Goal: Task Accomplishment & Management: Complete application form

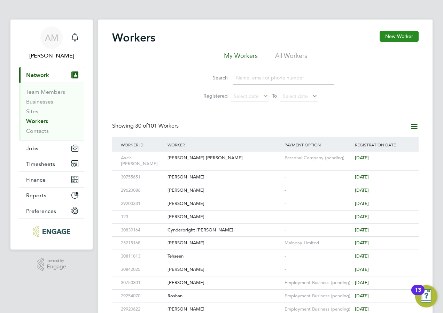
click at [410, 37] on button "New Worker" at bounding box center [399, 36] width 39 height 11
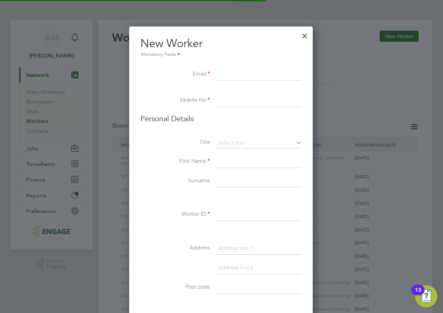
scroll to position [593, 185]
paste input "[EMAIL_ADDRESS][DOMAIN_NAME]"
type input "[EMAIL_ADDRESS][DOMAIN_NAME]"
click at [222, 95] on input at bounding box center [259, 100] width 86 height 13
paste input "07771035672"
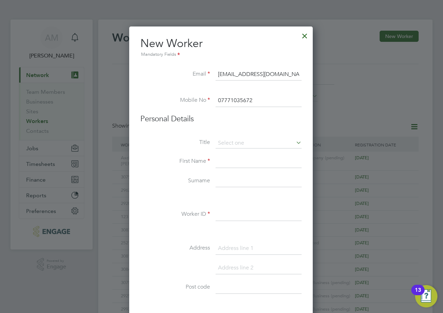
type input "07771035672"
click at [224, 143] on input at bounding box center [259, 143] width 86 height 10
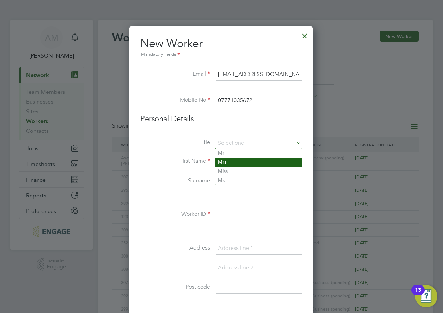
click at [228, 162] on li "Mrs" at bounding box center [258, 161] width 87 height 9
type input "Mrs"
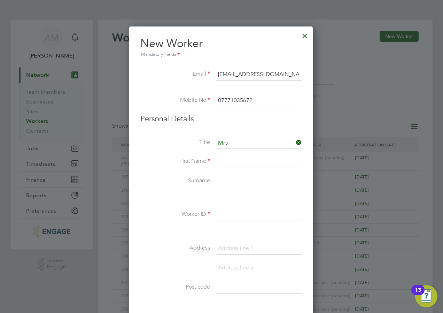
click at [218, 181] on input at bounding box center [259, 181] width 86 height 13
paste input "[PERSON_NAME]"
type input "[PERSON_NAME]"
drag, startPoint x: 233, startPoint y: 157, endPoint x: 235, endPoint y: 163, distance: 6.4
click at [233, 157] on input at bounding box center [259, 161] width 86 height 13
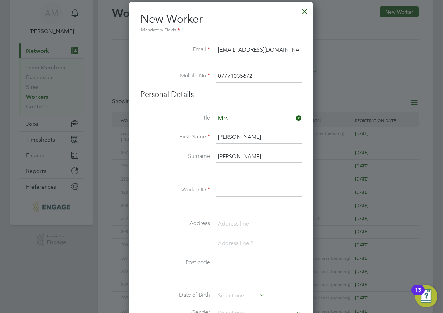
scroll to position [35, 0]
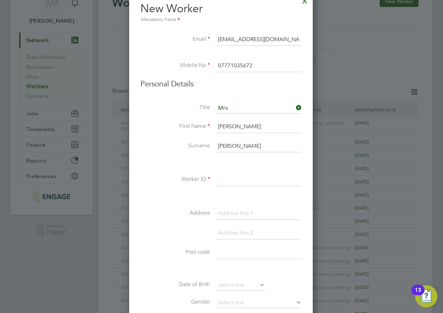
type input "[PERSON_NAME]"
click at [233, 178] on input at bounding box center [259, 179] width 86 height 13
paste input "30817847"
type input "30817847"
click at [229, 219] on input at bounding box center [259, 213] width 86 height 13
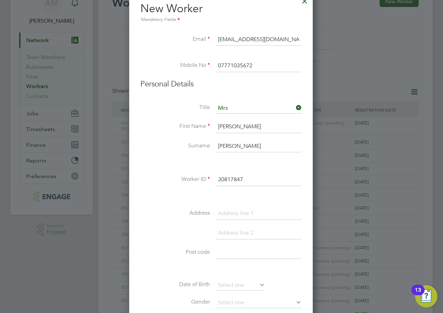
paste input "[STREET_ADDRESS]"
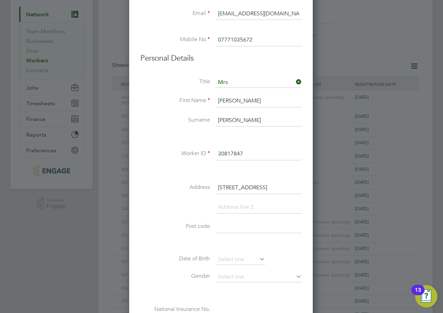
scroll to position [104, 0]
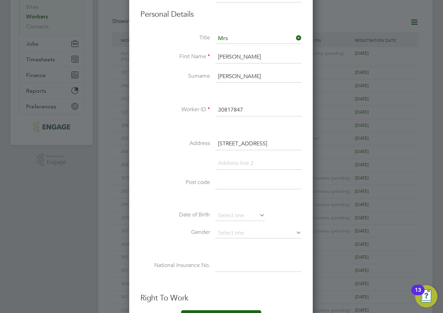
type input "[STREET_ADDRESS]"
click at [242, 185] on input at bounding box center [259, 183] width 86 height 13
paste input "NW10 0LU"
type input "NW10 0LU"
click at [164, 221] on li "Date of Birth" at bounding box center [220, 218] width 161 height 17
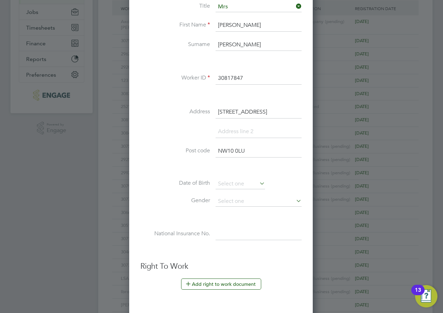
scroll to position [174, 0]
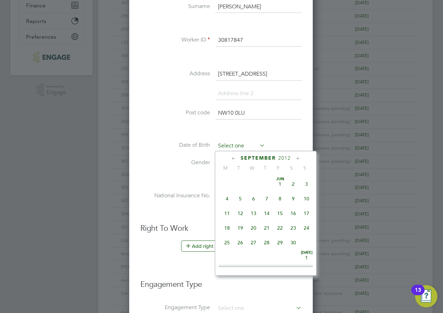
click at [222, 145] on input at bounding box center [240, 146] width 49 height 10
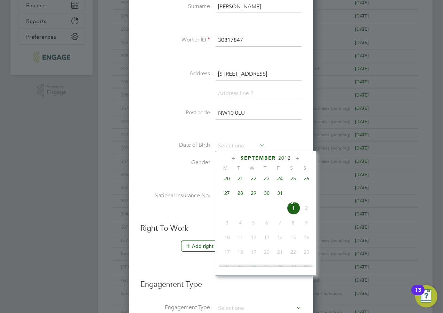
click at [289, 155] on span "2012" at bounding box center [284, 158] width 13 height 6
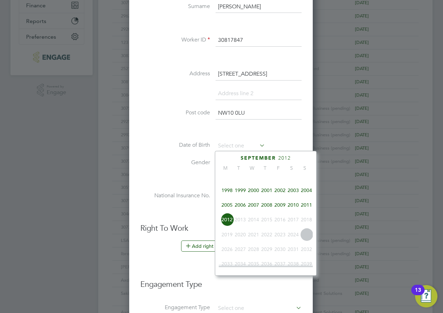
click at [240, 193] on span "1999" at bounding box center [240, 190] width 13 height 13
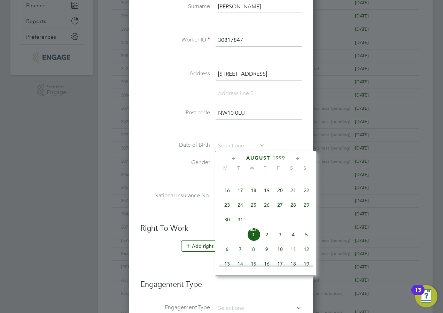
click at [296, 157] on icon at bounding box center [297, 159] width 7 height 8
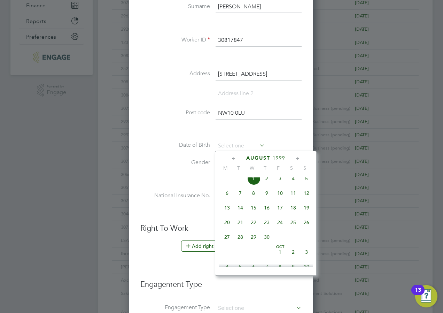
click at [296, 157] on icon at bounding box center [297, 159] width 7 height 8
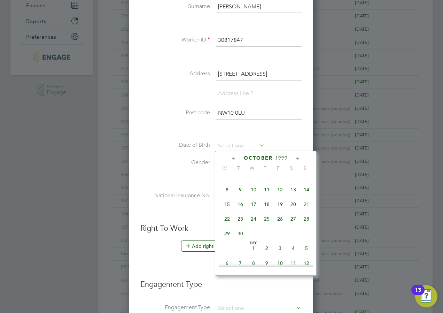
click at [296, 157] on icon at bounding box center [297, 159] width 7 height 8
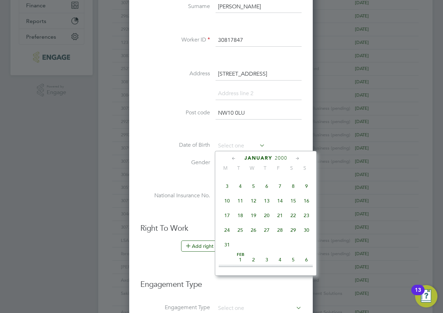
click at [232, 159] on icon at bounding box center [234, 159] width 7 height 8
click at [281, 224] on span "24" at bounding box center [279, 216] width 13 height 13
type input "[DATE]"
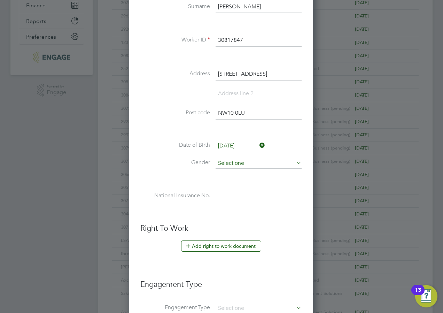
click at [229, 164] on input at bounding box center [259, 163] width 86 height 10
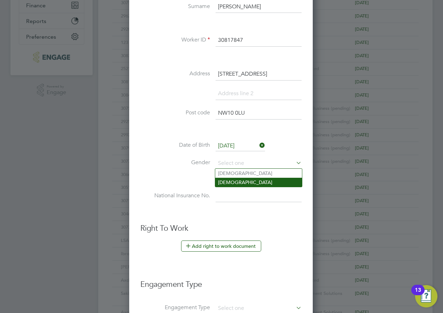
click at [229, 183] on li "[DEMOGRAPHIC_DATA]" at bounding box center [258, 182] width 87 height 9
type input "[DEMOGRAPHIC_DATA]"
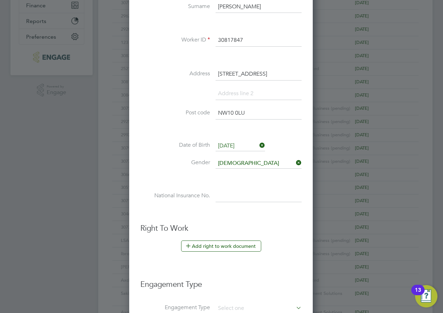
click at [165, 181] on li at bounding box center [220, 178] width 161 height 7
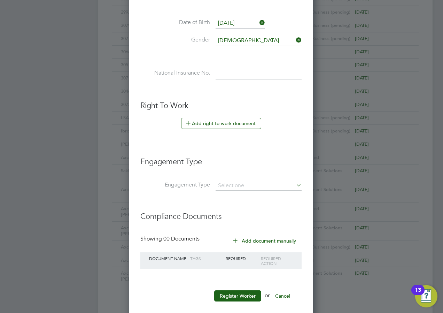
scroll to position [306, 0]
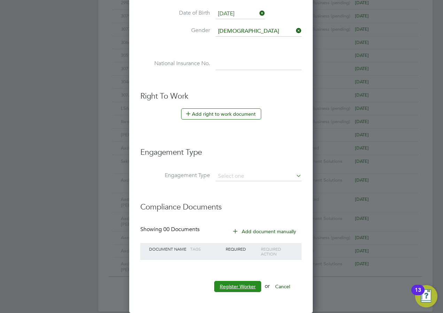
click at [240, 284] on button "Register Worker" at bounding box center [237, 286] width 47 height 11
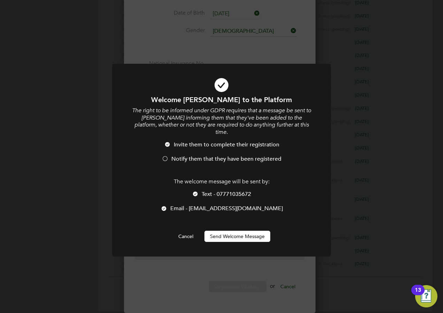
scroll to position [593, 185]
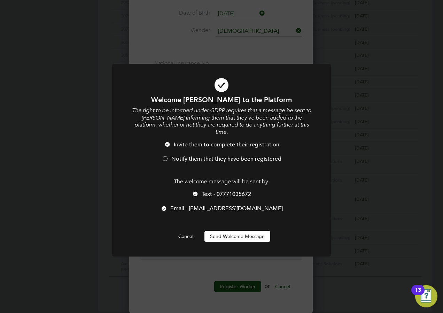
click at [213, 155] on span "Notify them that they have been registered" at bounding box center [226, 158] width 110 height 7
click at [211, 190] on span "Text - 07771035672" at bounding box center [226, 193] width 49 height 7
click at [215, 231] on button "Send Welcome Message" at bounding box center [237, 236] width 66 height 11
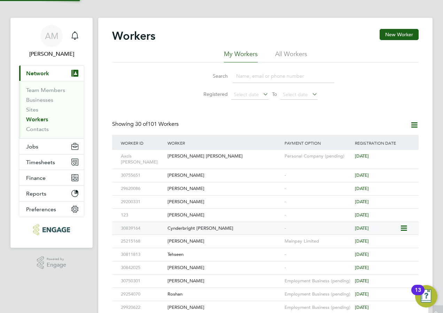
scroll to position [0, 0]
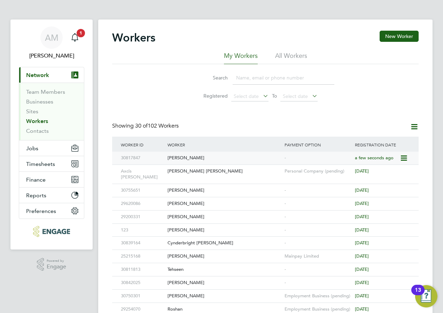
click at [189, 159] on div "[PERSON_NAME]" at bounding box center [224, 157] width 117 height 13
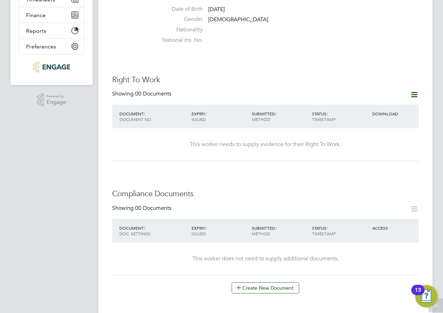
scroll to position [174, 0]
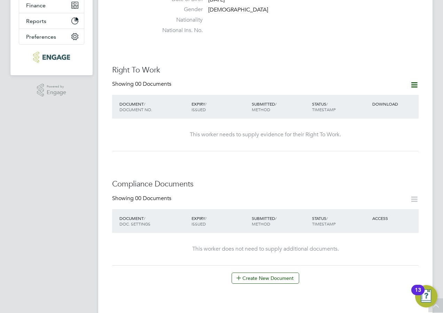
click at [412, 80] on icon at bounding box center [414, 84] width 9 height 9
click at [384, 94] on li "Add Right To Work Document" at bounding box center [376, 95] width 84 height 10
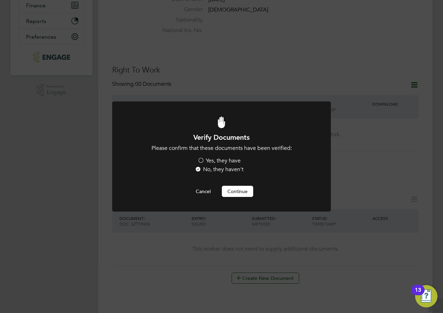
scroll to position [0, 0]
click at [208, 162] on label "Yes, they have" at bounding box center [218, 160] width 43 height 7
click at [0, 0] on input "Yes, they have" at bounding box center [0, 0] width 0 height 0
click at [237, 188] on button "Continue" at bounding box center [237, 191] width 31 height 11
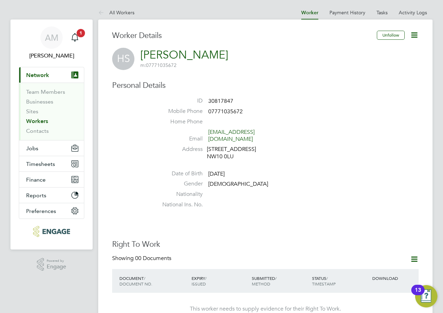
click at [28, 122] on link "Workers" at bounding box center [37, 121] width 22 height 7
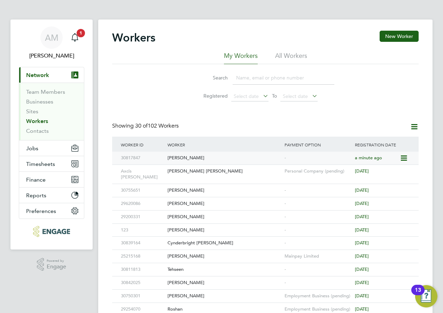
click at [184, 162] on div "[PERSON_NAME]" at bounding box center [224, 157] width 117 height 13
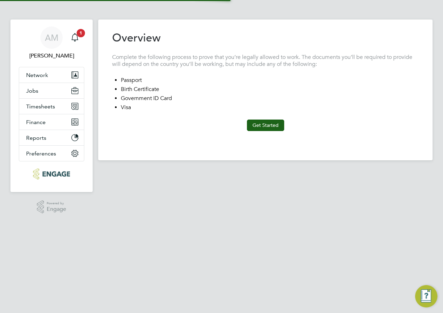
type input "United Kingdom"
click at [263, 125] on button "Get Started" at bounding box center [265, 124] width 37 height 11
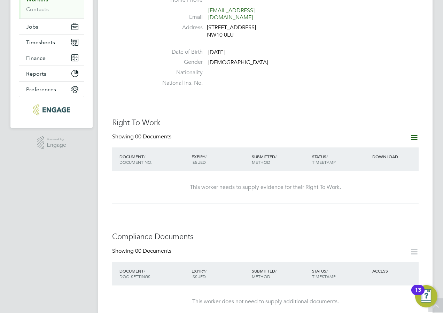
scroll to position [139, 0]
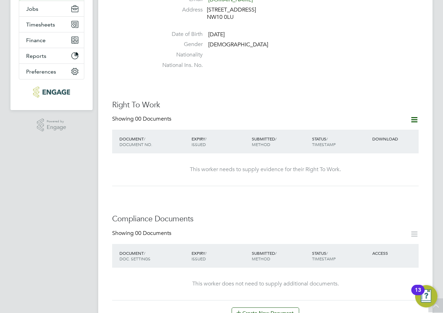
click at [411, 115] on icon at bounding box center [414, 119] width 9 height 9
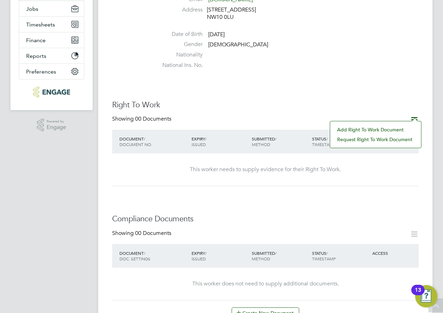
click at [353, 132] on li "Add Right To Work Document" at bounding box center [376, 130] width 84 height 10
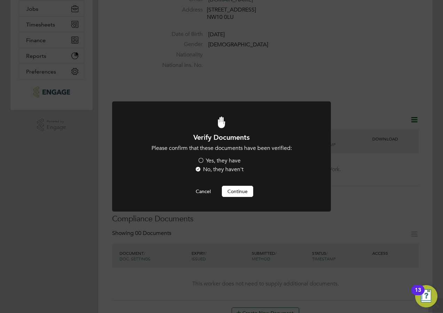
scroll to position [0, 0]
click at [200, 190] on button "Cancel" at bounding box center [203, 191] width 26 height 11
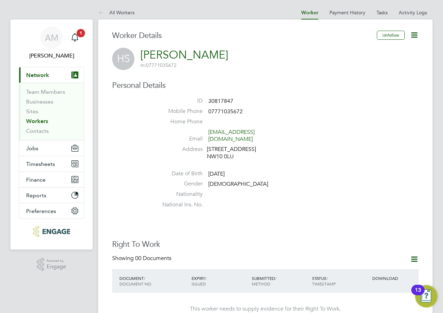
click at [48, 72] on span "Network" at bounding box center [37, 75] width 23 height 7
